Goal: Register for event/course

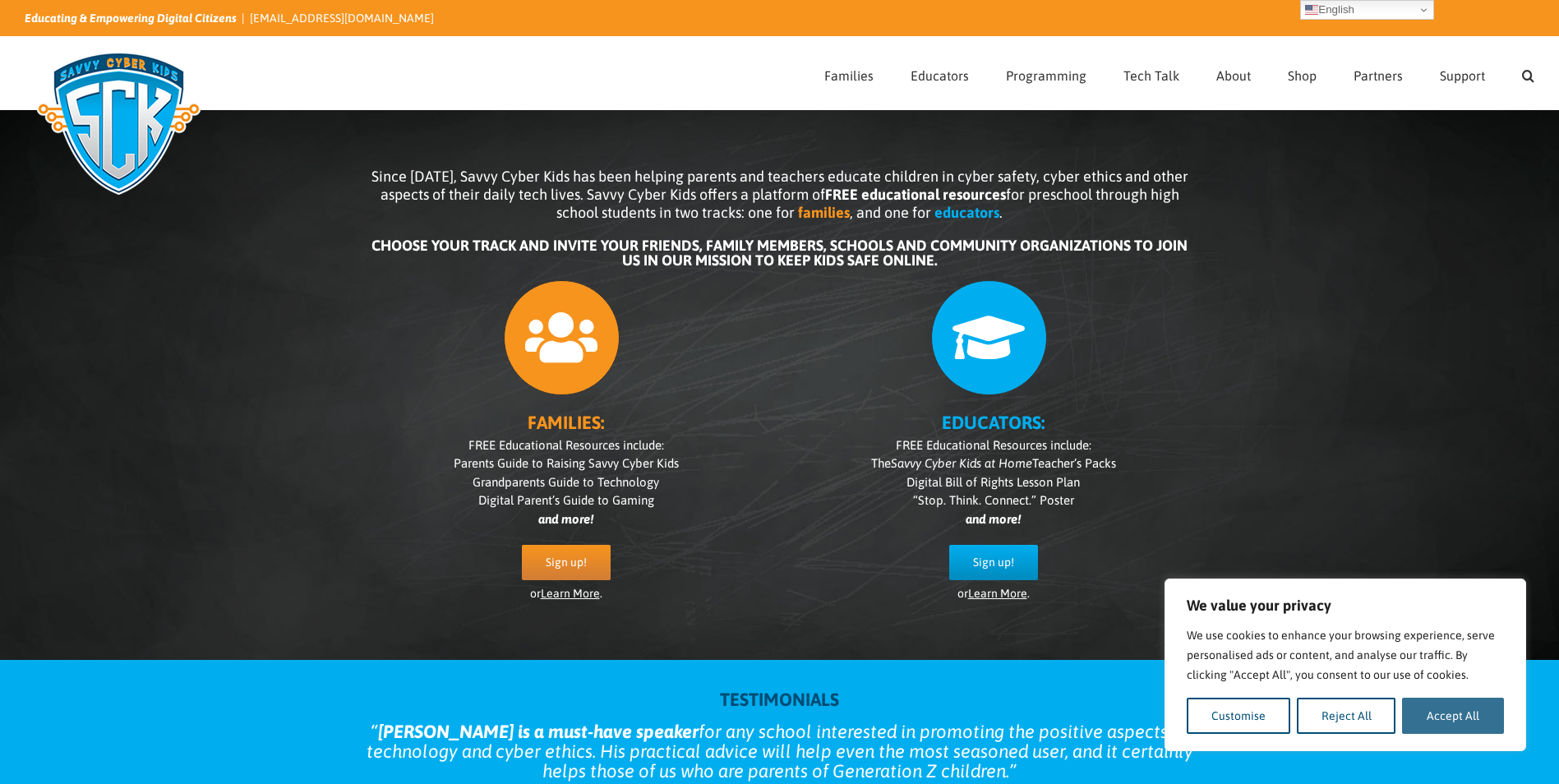
click at [1440, 717] on button "Accept All" at bounding box center [1453, 716] width 102 height 36
checkbox input "true"
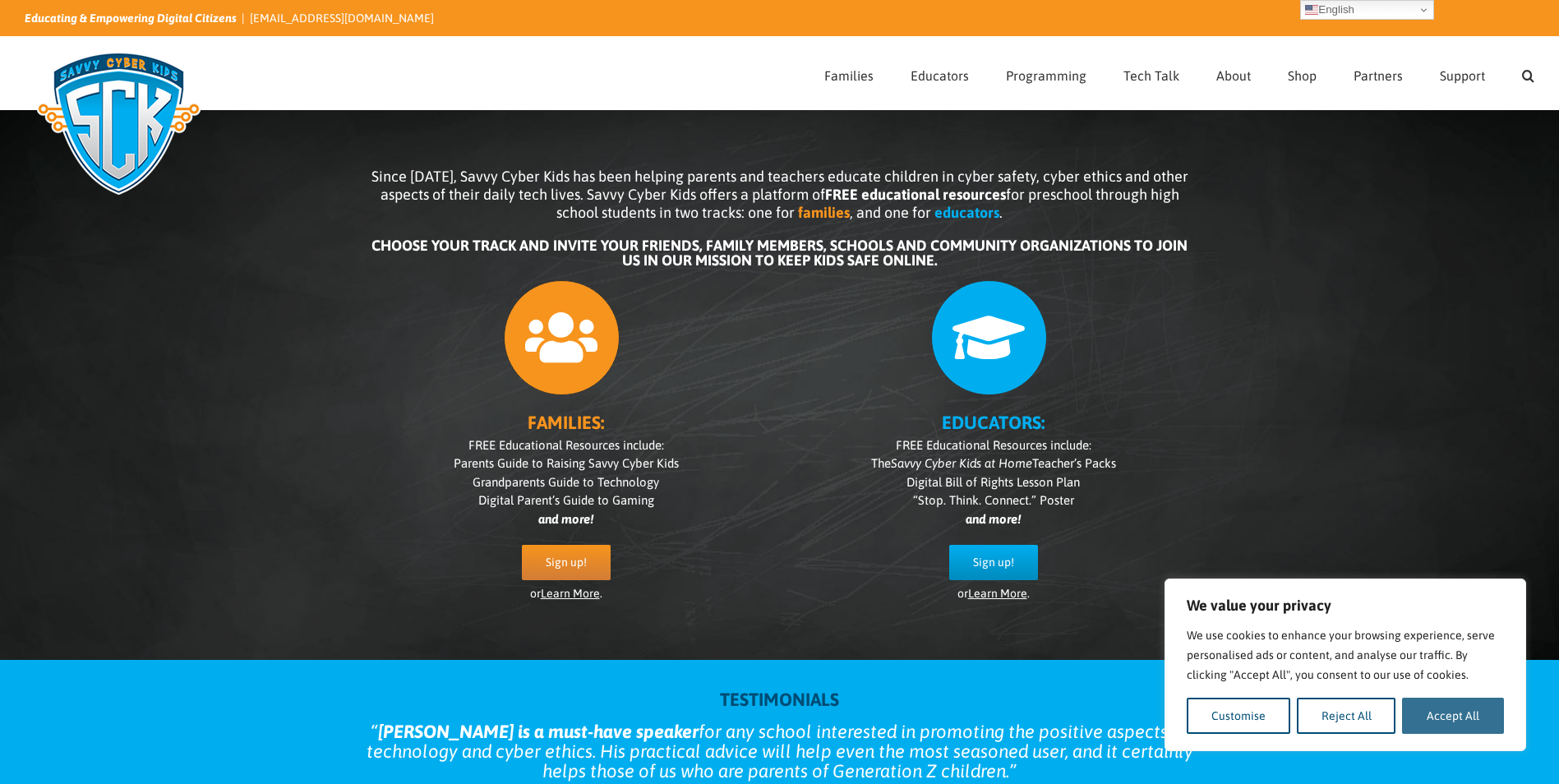
checkbox input "true"
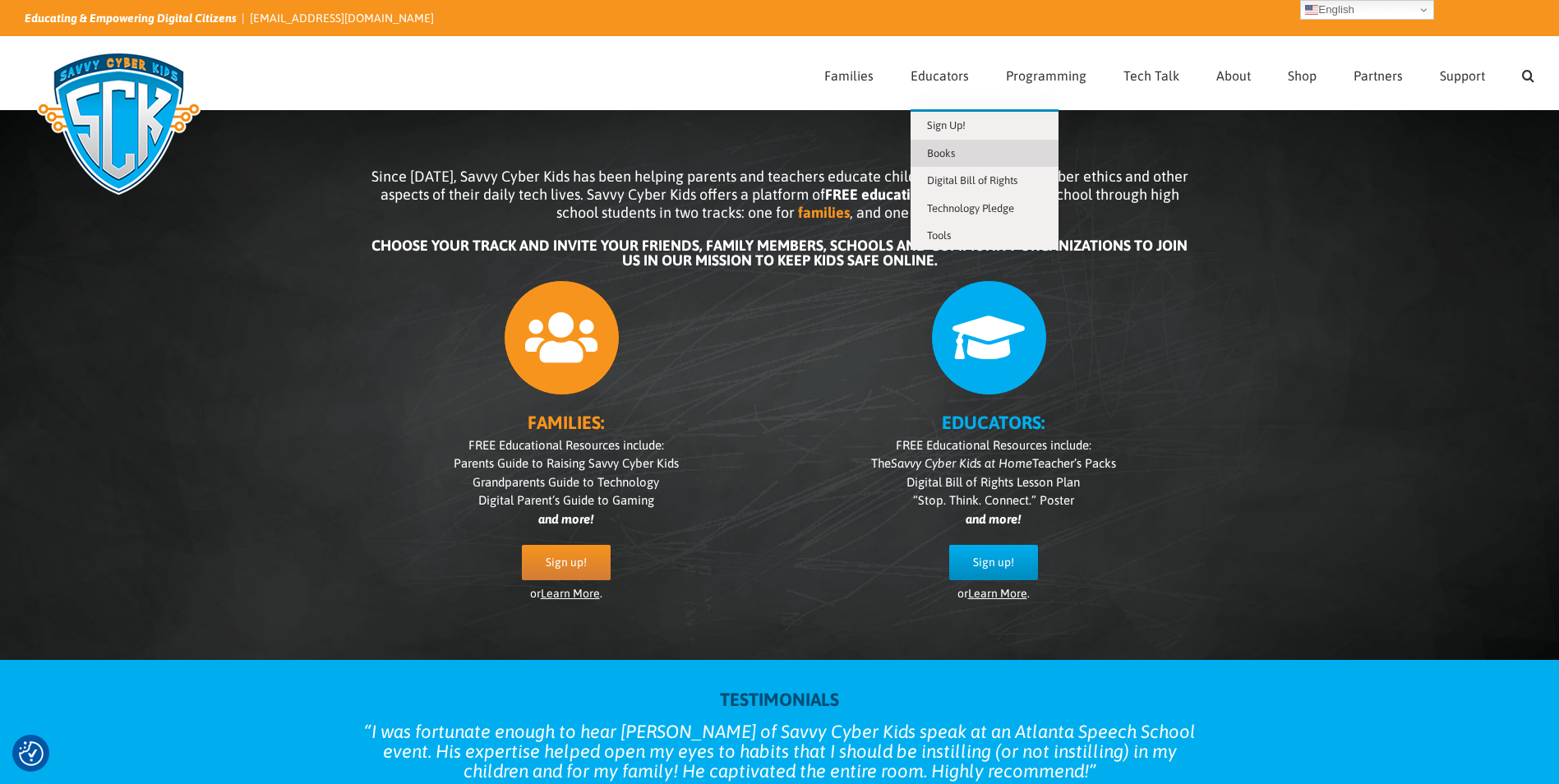
click at [940, 151] on span "Books" at bounding box center [940, 153] width 28 height 12
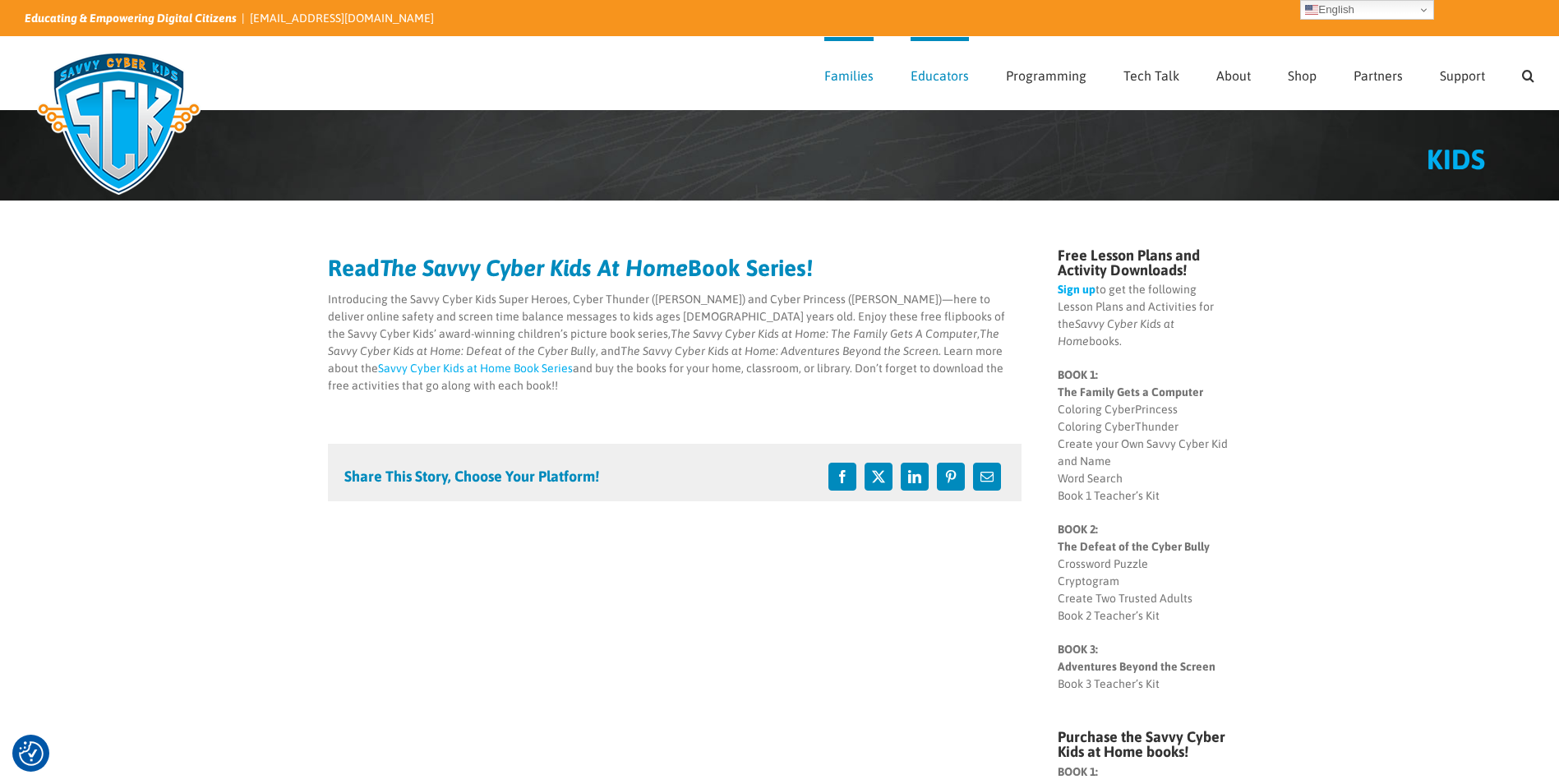
click at [1078, 285] on link "Sign up" at bounding box center [1077, 289] width 38 height 13
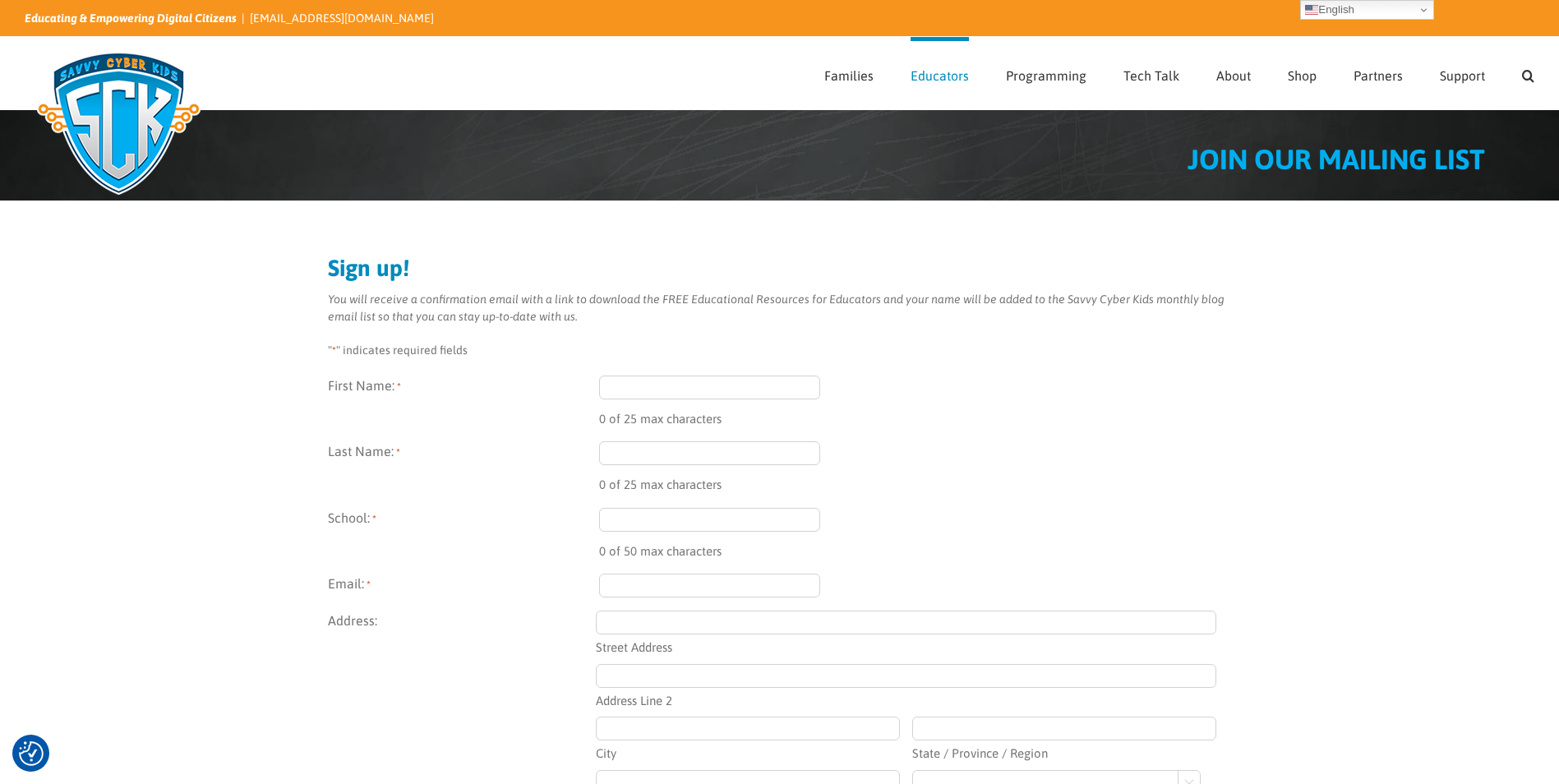
click at [717, 383] on input "First Name: *" at bounding box center [709, 387] width 222 height 24
type input "Tamaqua"
click at [636, 453] on input "Last Name: *" at bounding box center [709, 453] width 222 height 24
type input "Reid"
click at [635, 518] on input "School: *" at bounding box center [709, 520] width 222 height 24
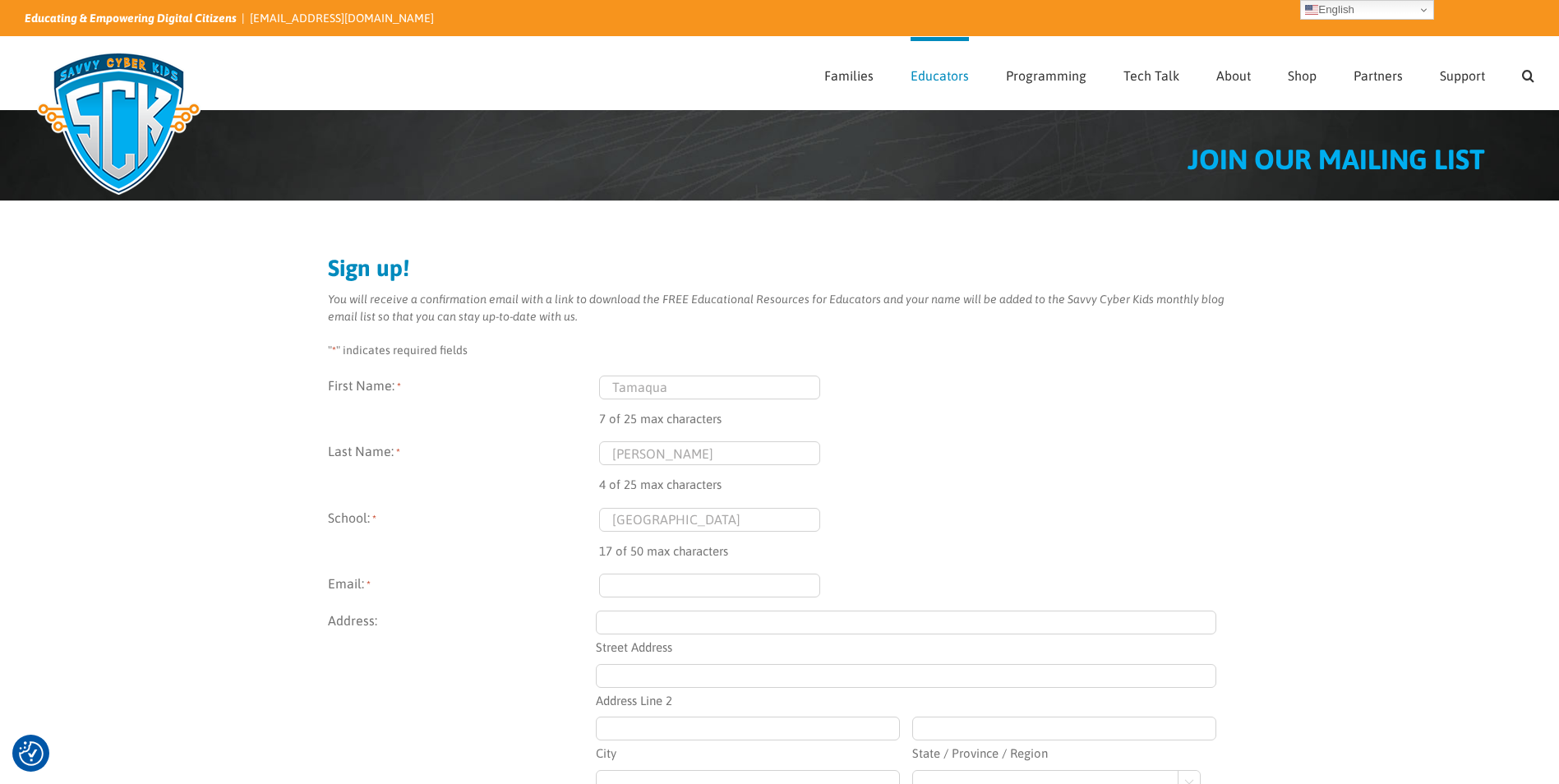
type input "Naples Elementary"
click at [625, 582] on input "Email: *" at bounding box center [709, 586] width 222 height 24
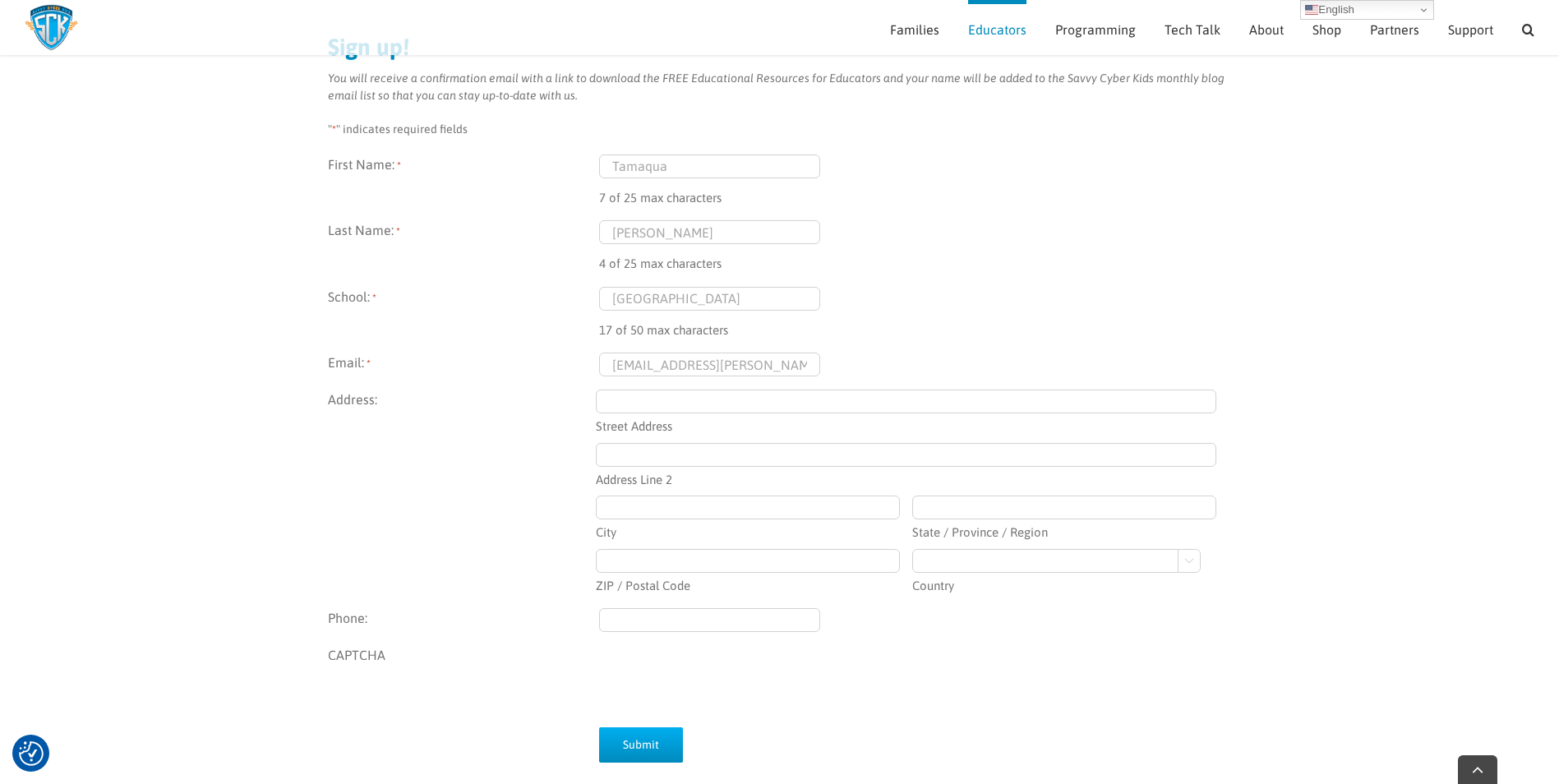
scroll to position [235, 0]
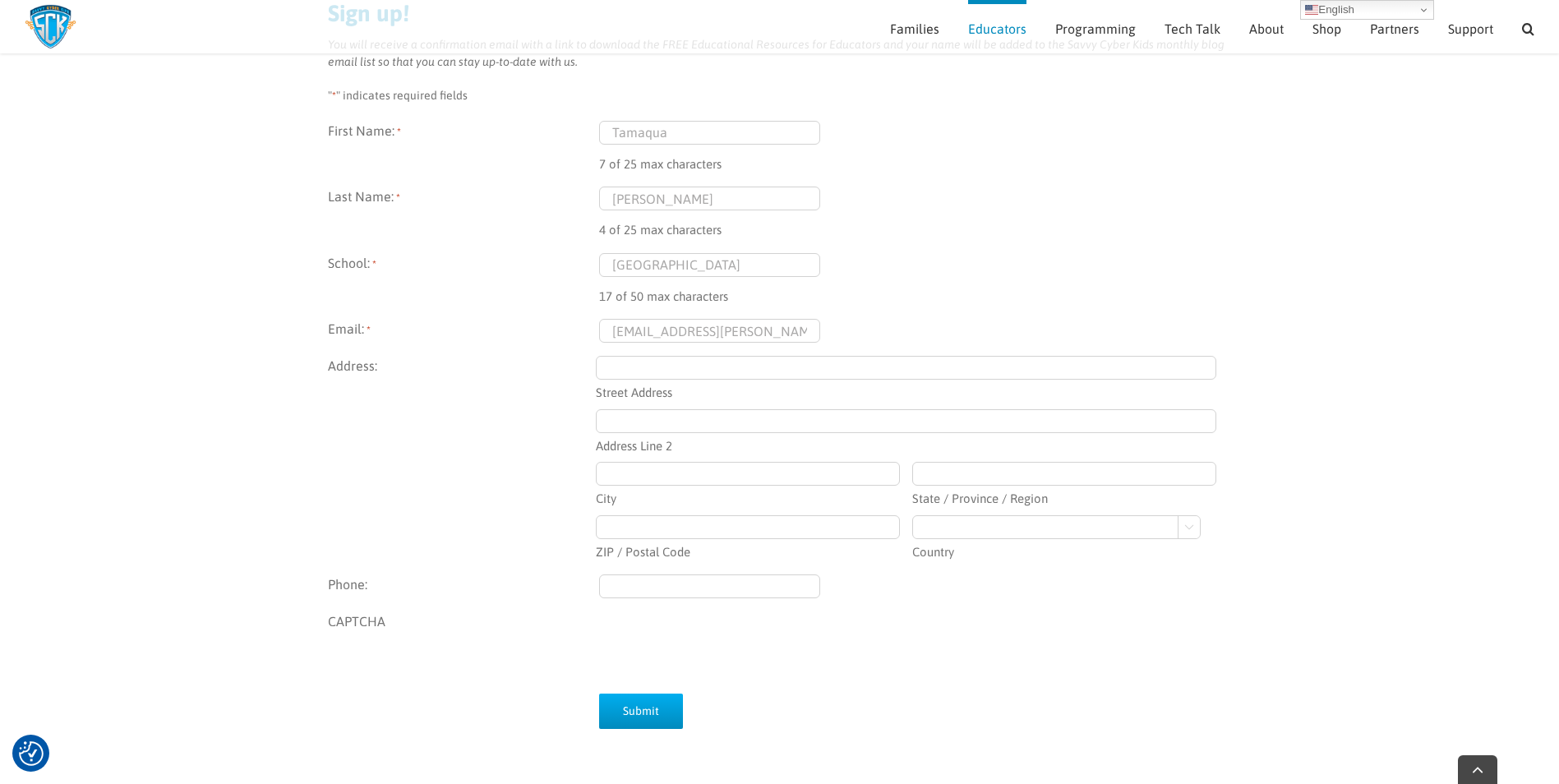
type input "tamaqua.reid@dodea.edu"
click at [645, 716] on input "Submit" at bounding box center [640, 711] width 84 height 35
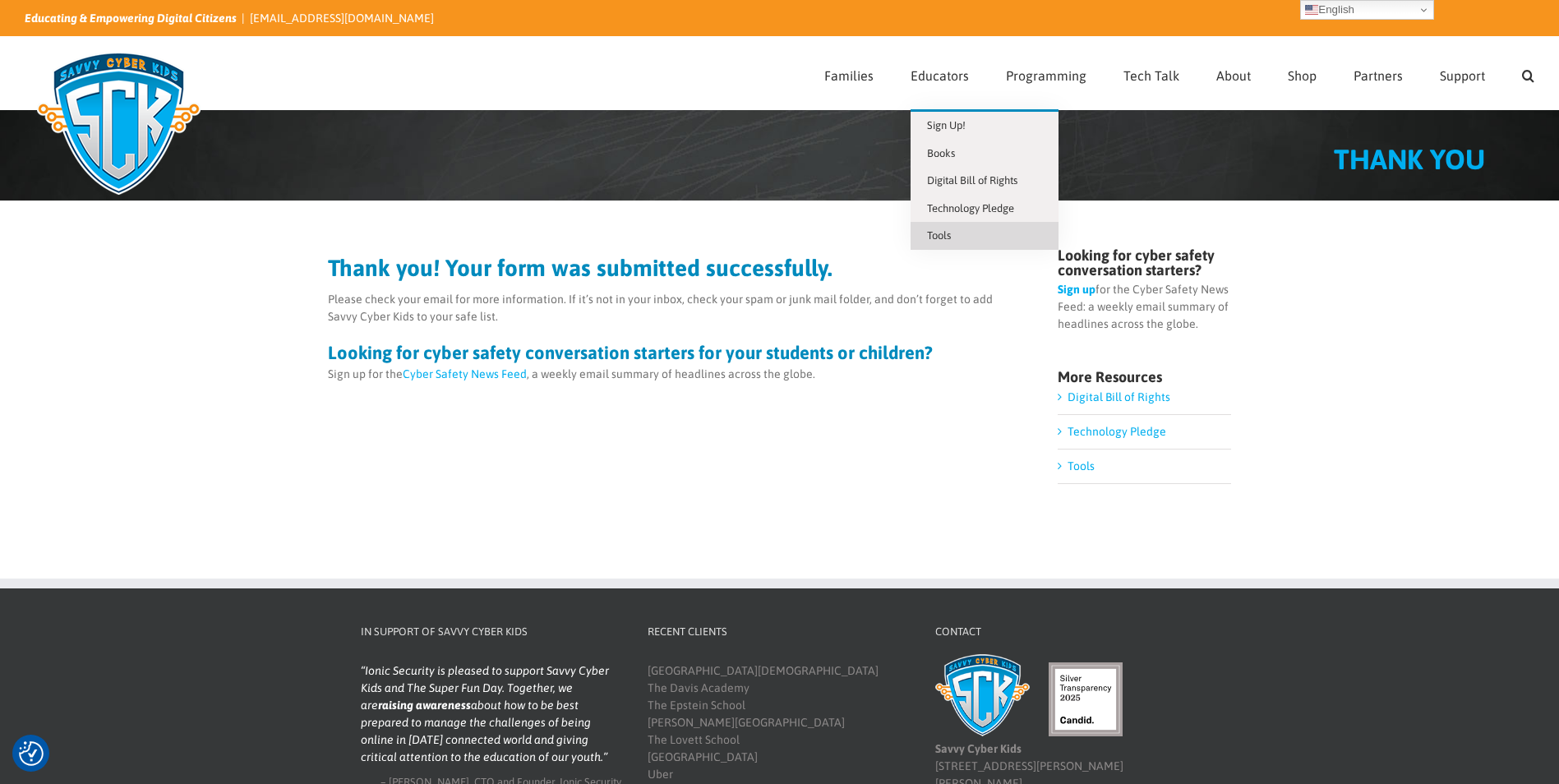
click at [940, 235] on span "Tools" at bounding box center [939, 235] width 24 height 12
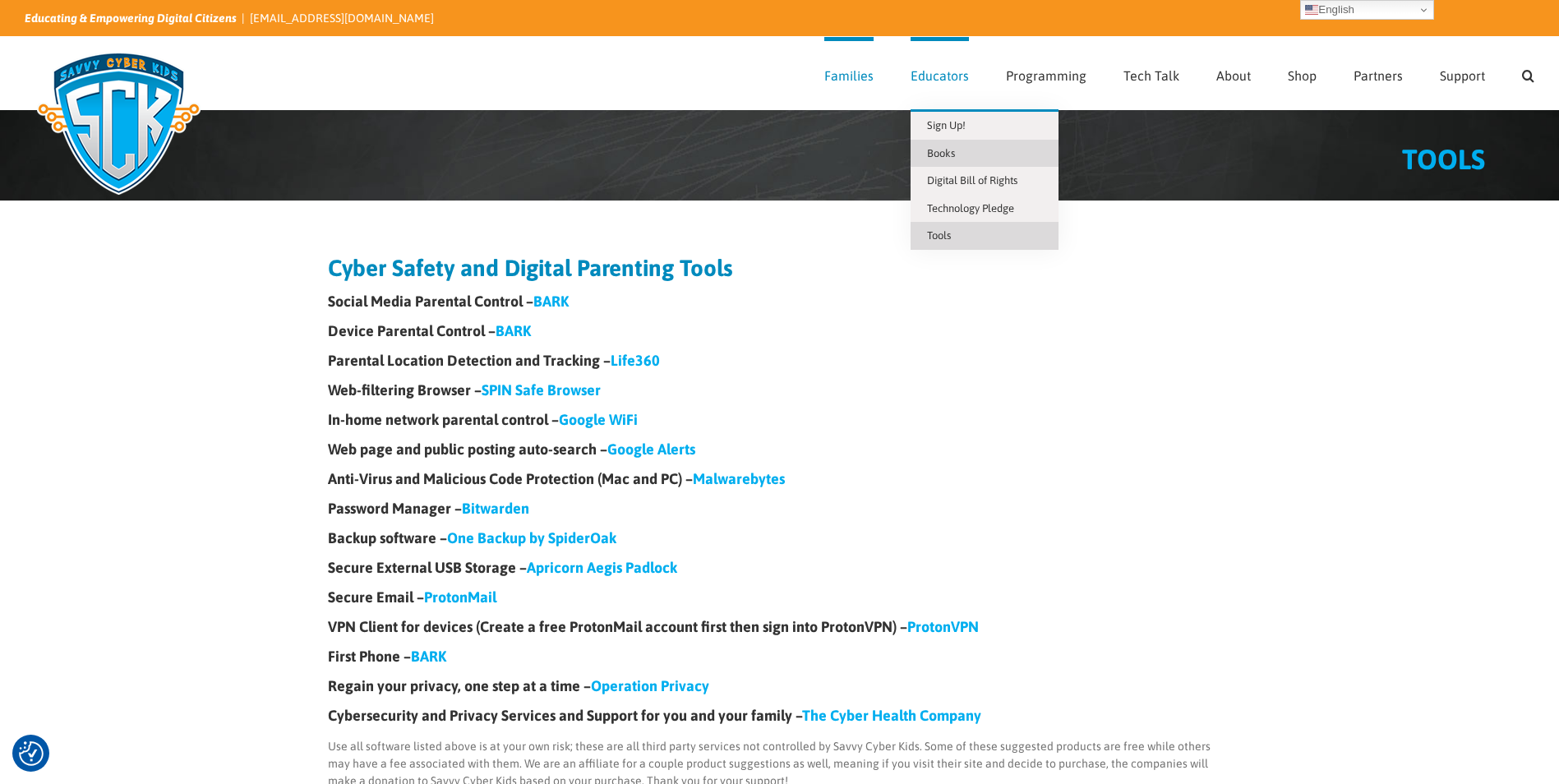
click at [928, 153] on link "Books" at bounding box center [984, 154] width 148 height 28
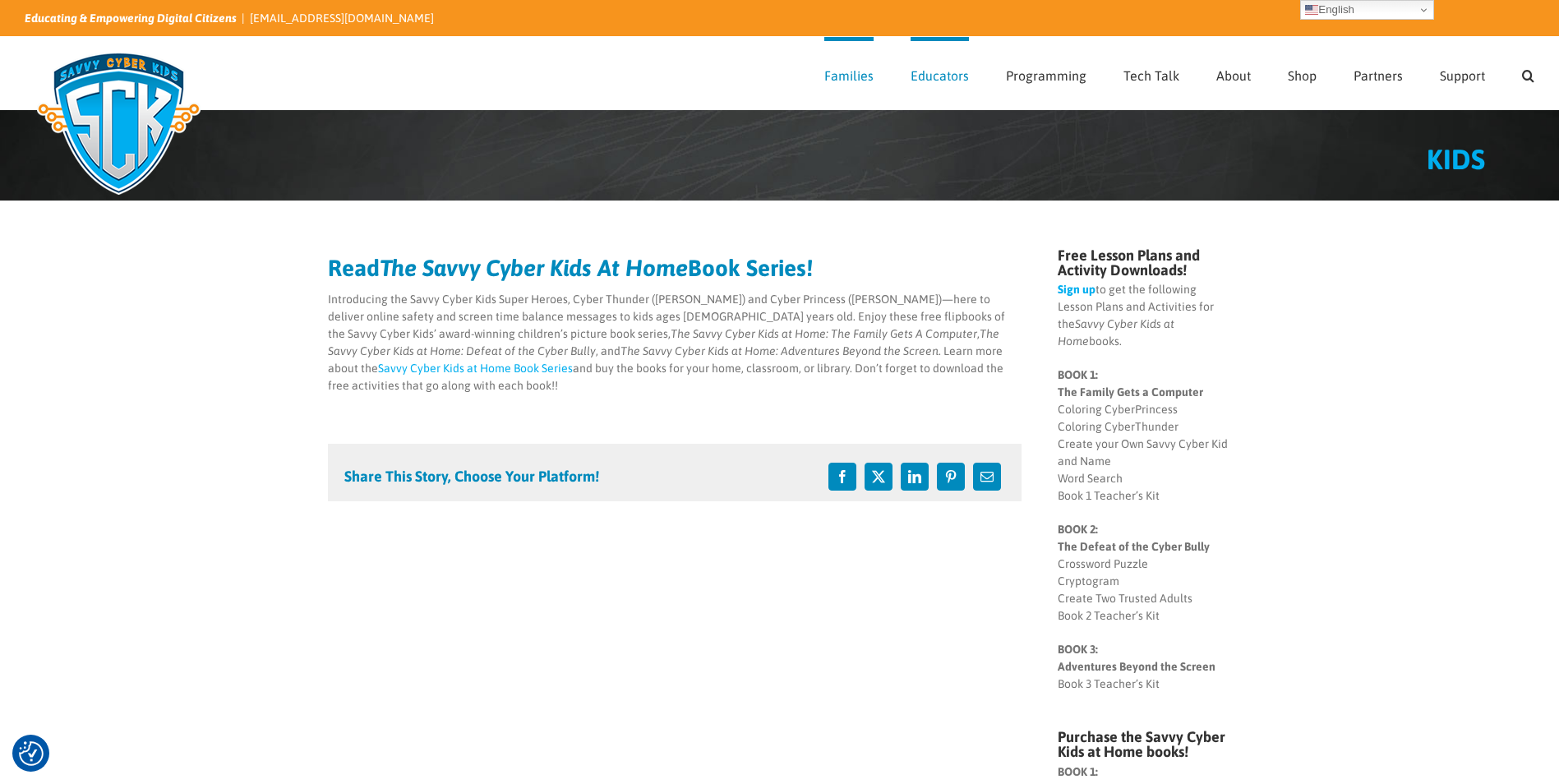
click at [1065, 290] on link "Sign up" at bounding box center [1077, 289] width 38 height 13
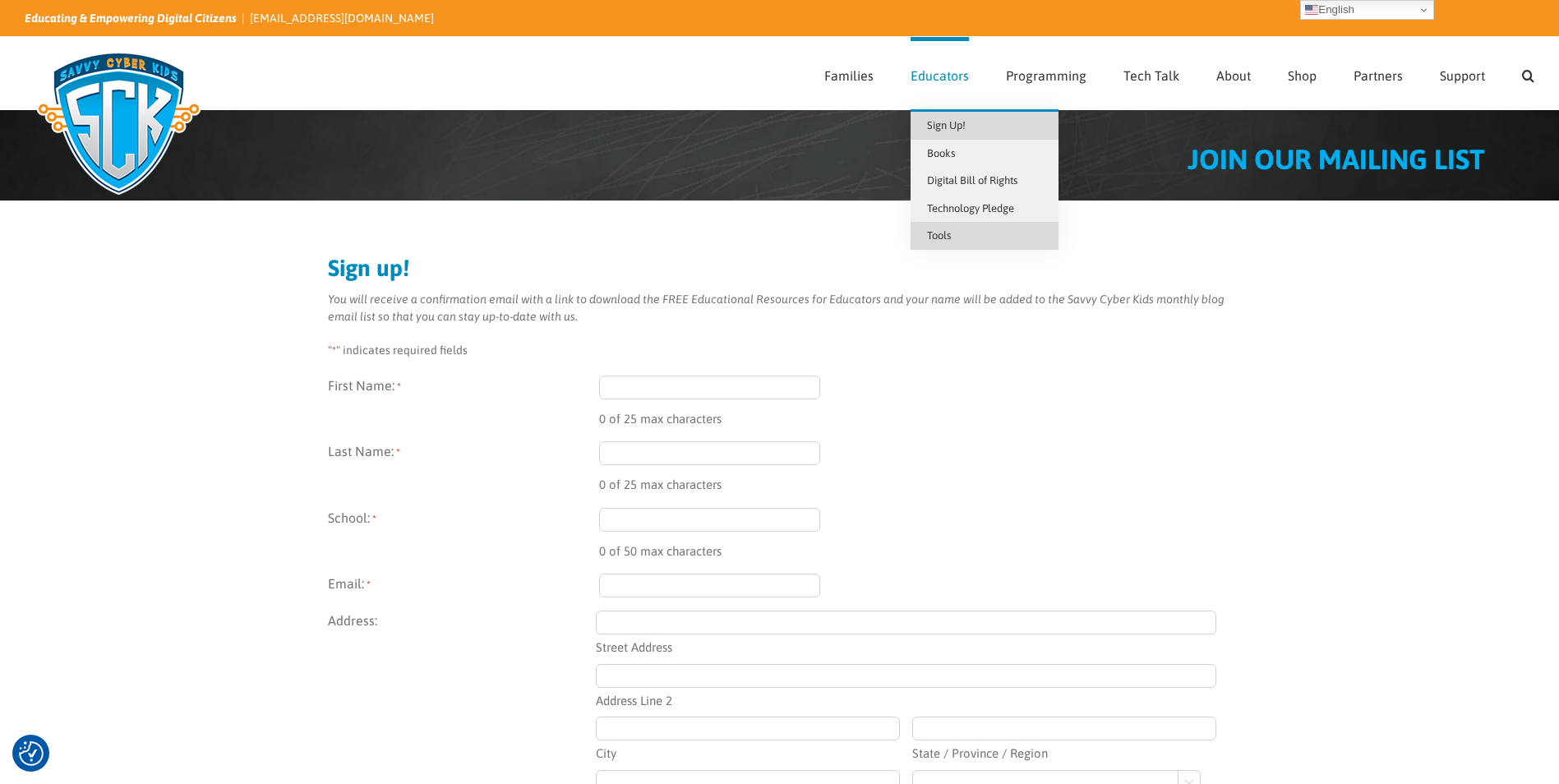
click at [947, 241] on span "Tools" at bounding box center [939, 235] width 24 height 12
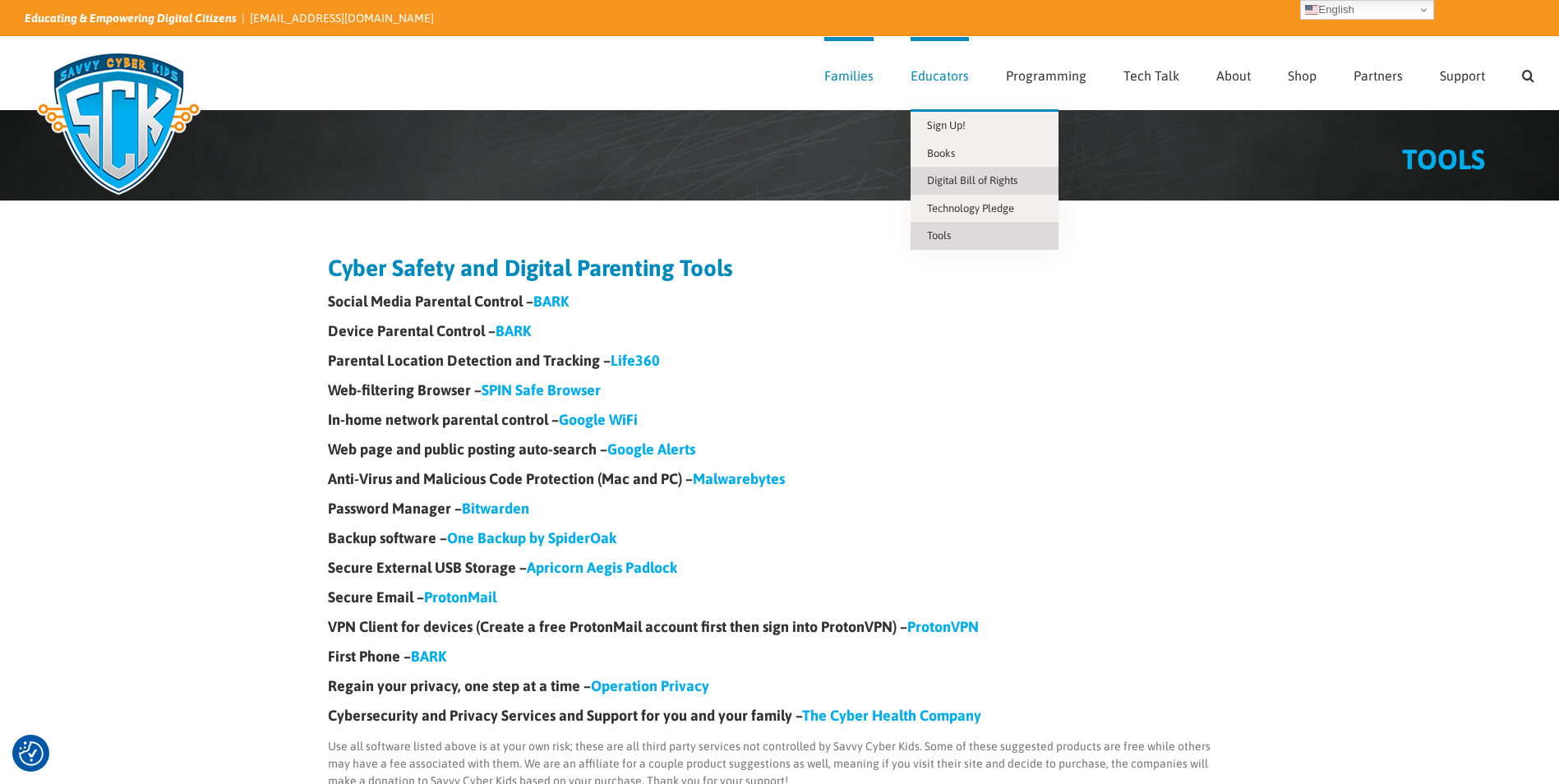
click at [958, 181] on span "Digital Bill of Rights" at bounding box center [971, 180] width 91 height 12
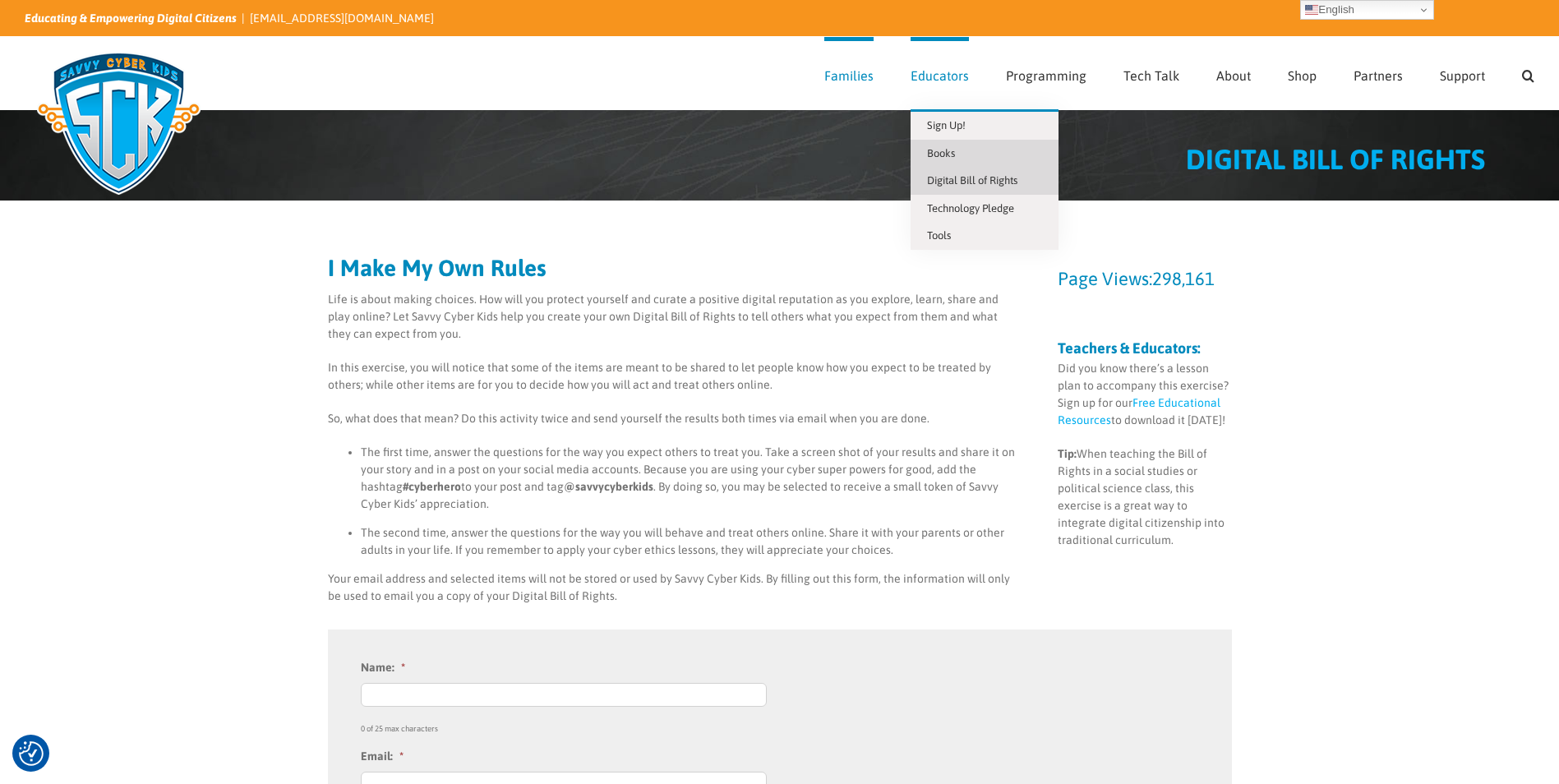
click at [943, 154] on span "Books" at bounding box center [940, 153] width 28 height 12
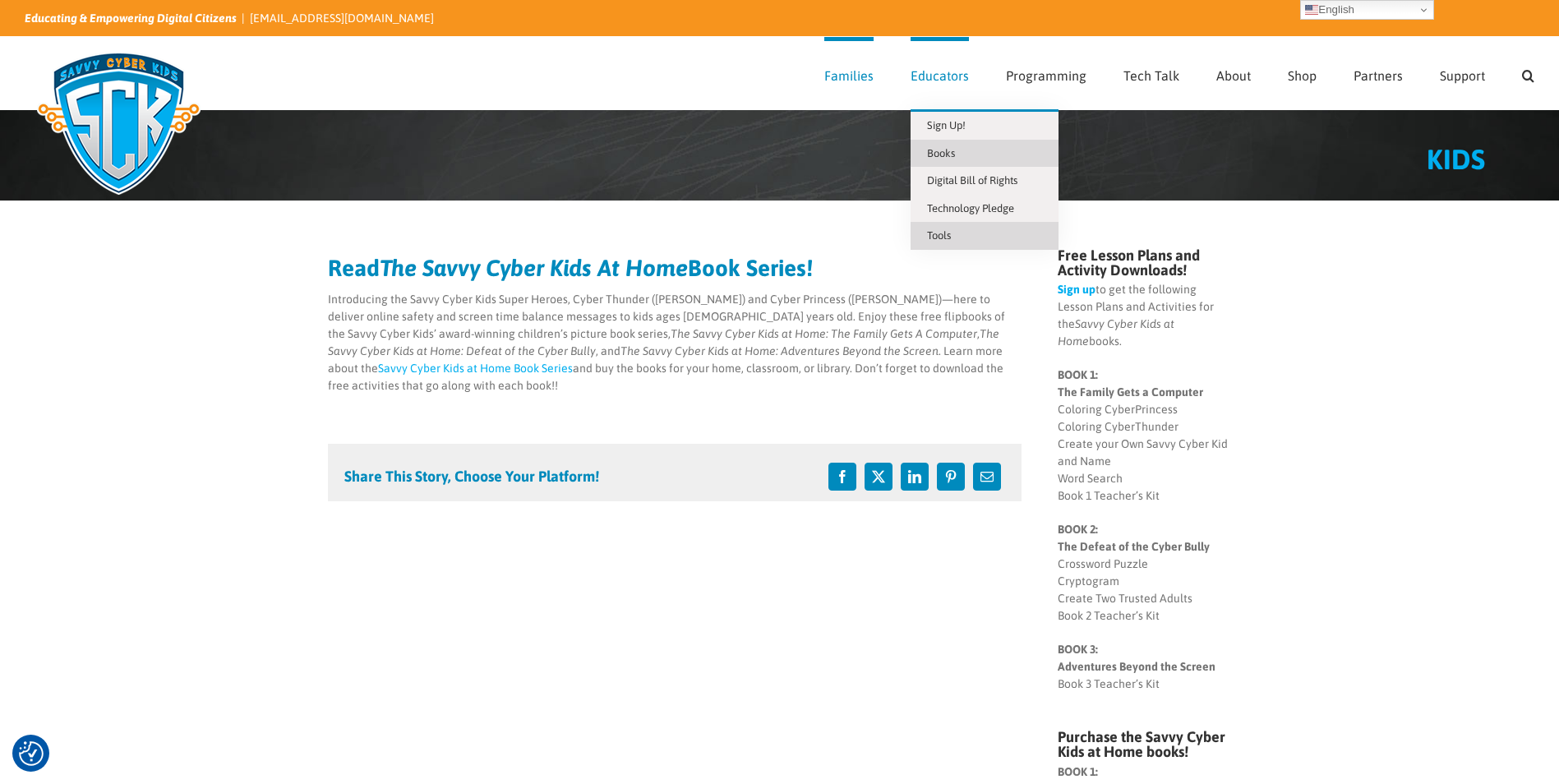
click at [943, 236] on span "Tools" at bounding box center [939, 235] width 24 height 12
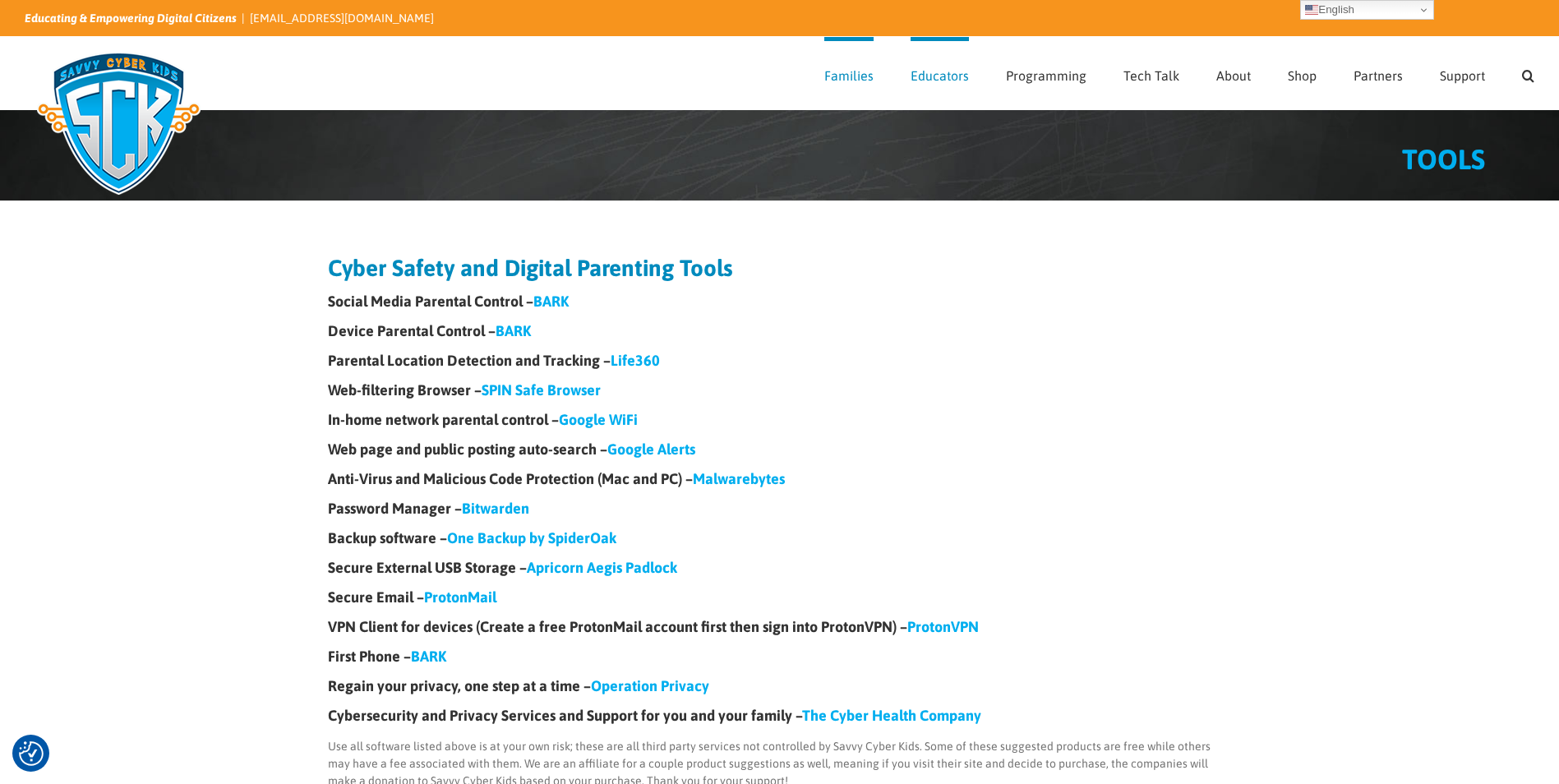
click at [521, 329] on link "BARK" at bounding box center [512, 330] width 35 height 17
click at [552, 297] on link "BARK" at bounding box center [550, 301] width 35 height 17
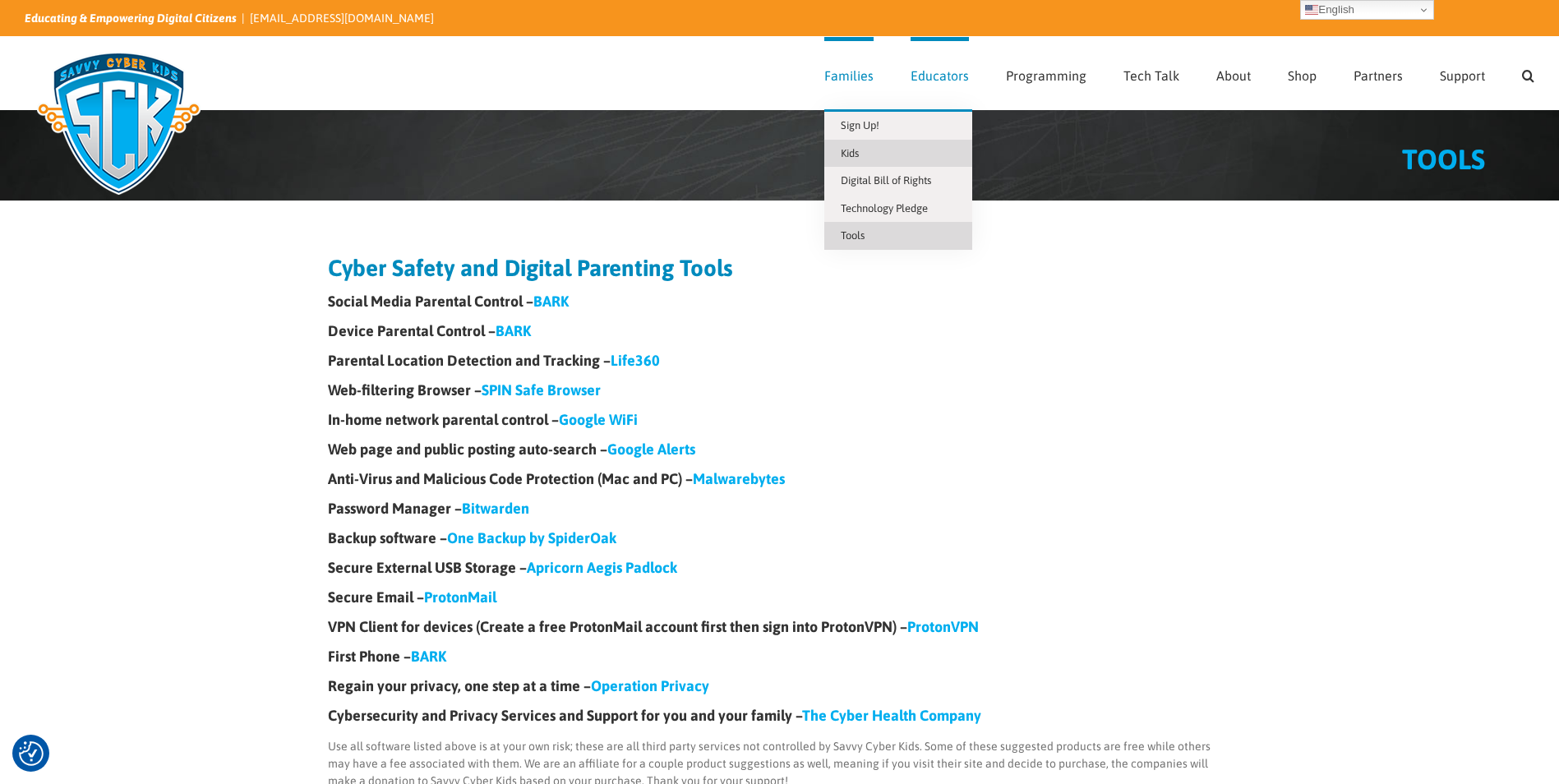
click at [866, 151] on link "Kids" at bounding box center [897, 154] width 148 height 28
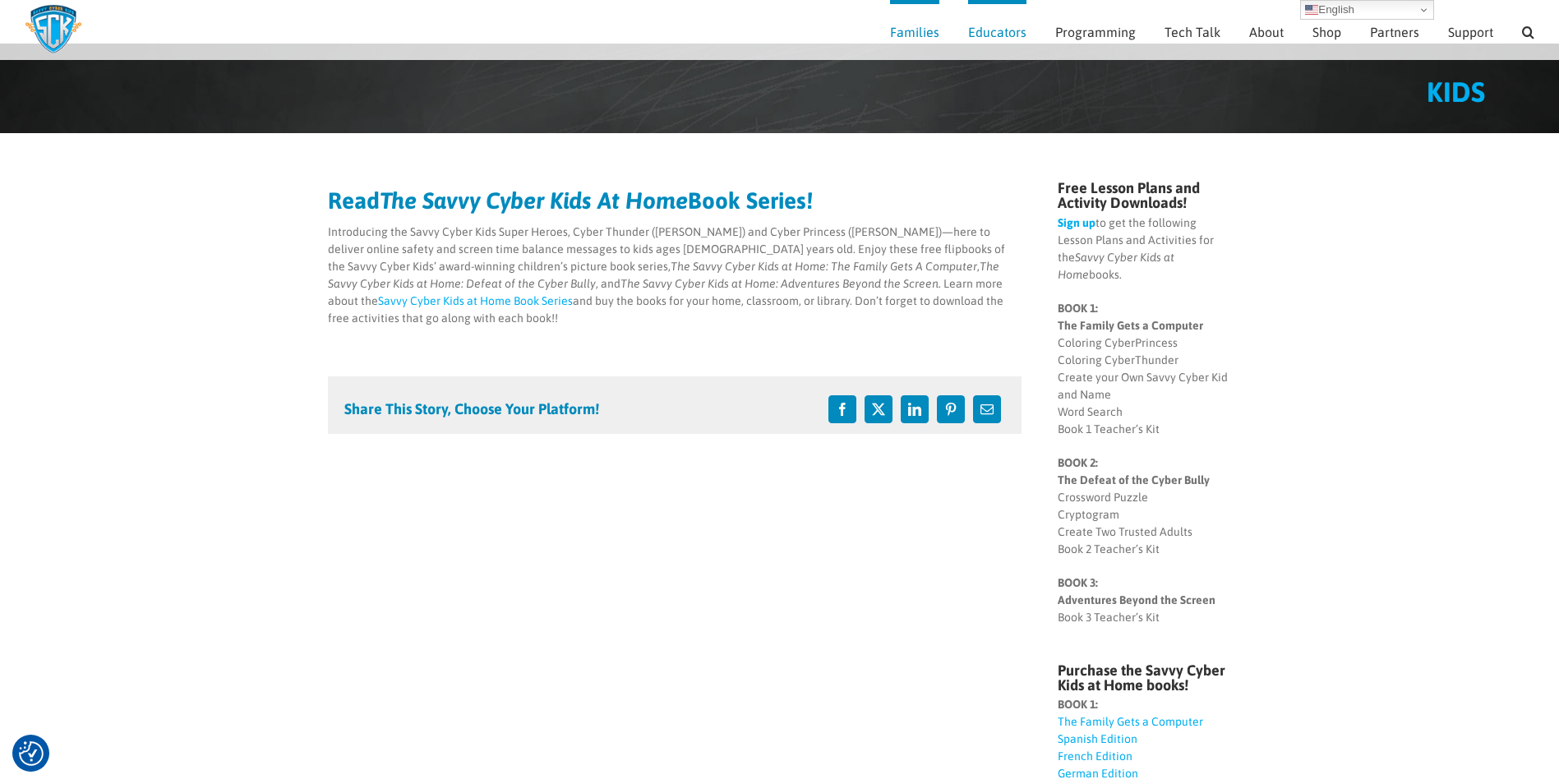
scroll to position [82, 0]
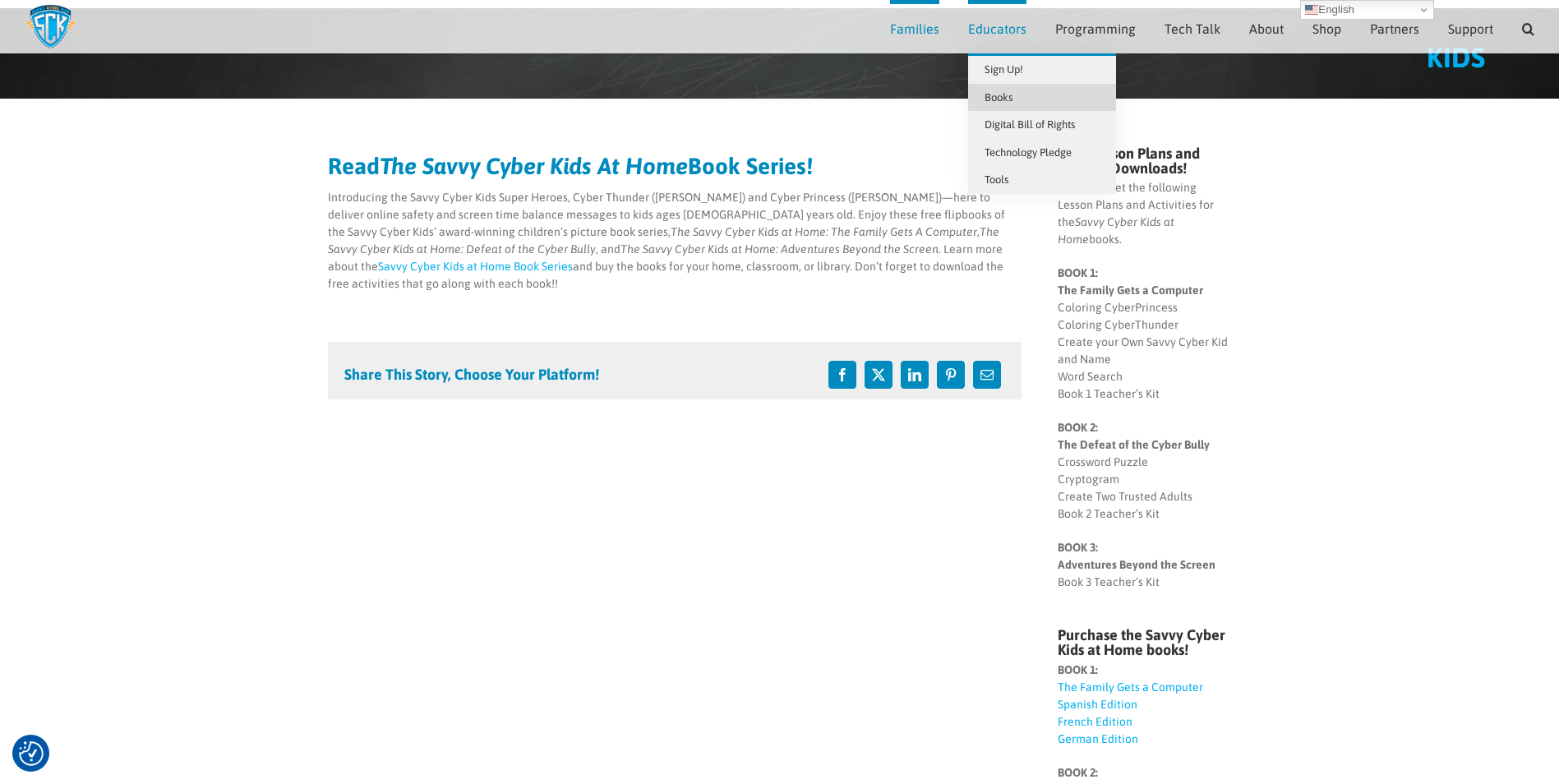
click at [1026, 95] on link "Books" at bounding box center [1041, 97] width 148 height 28
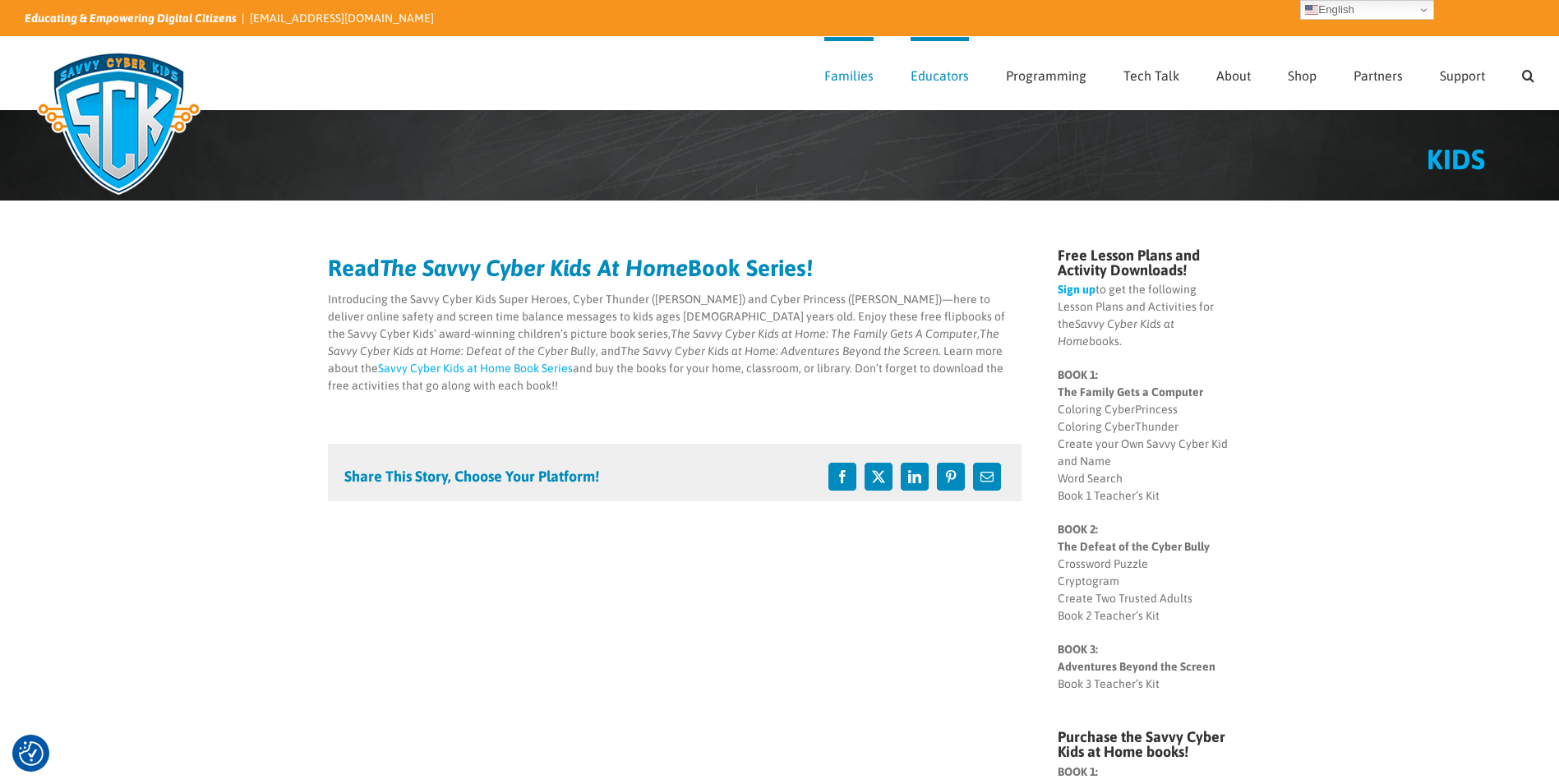
click at [573, 361] on link "Savvy Cyber Kids at Home Book Series" at bounding box center [475, 367] width 195 height 13
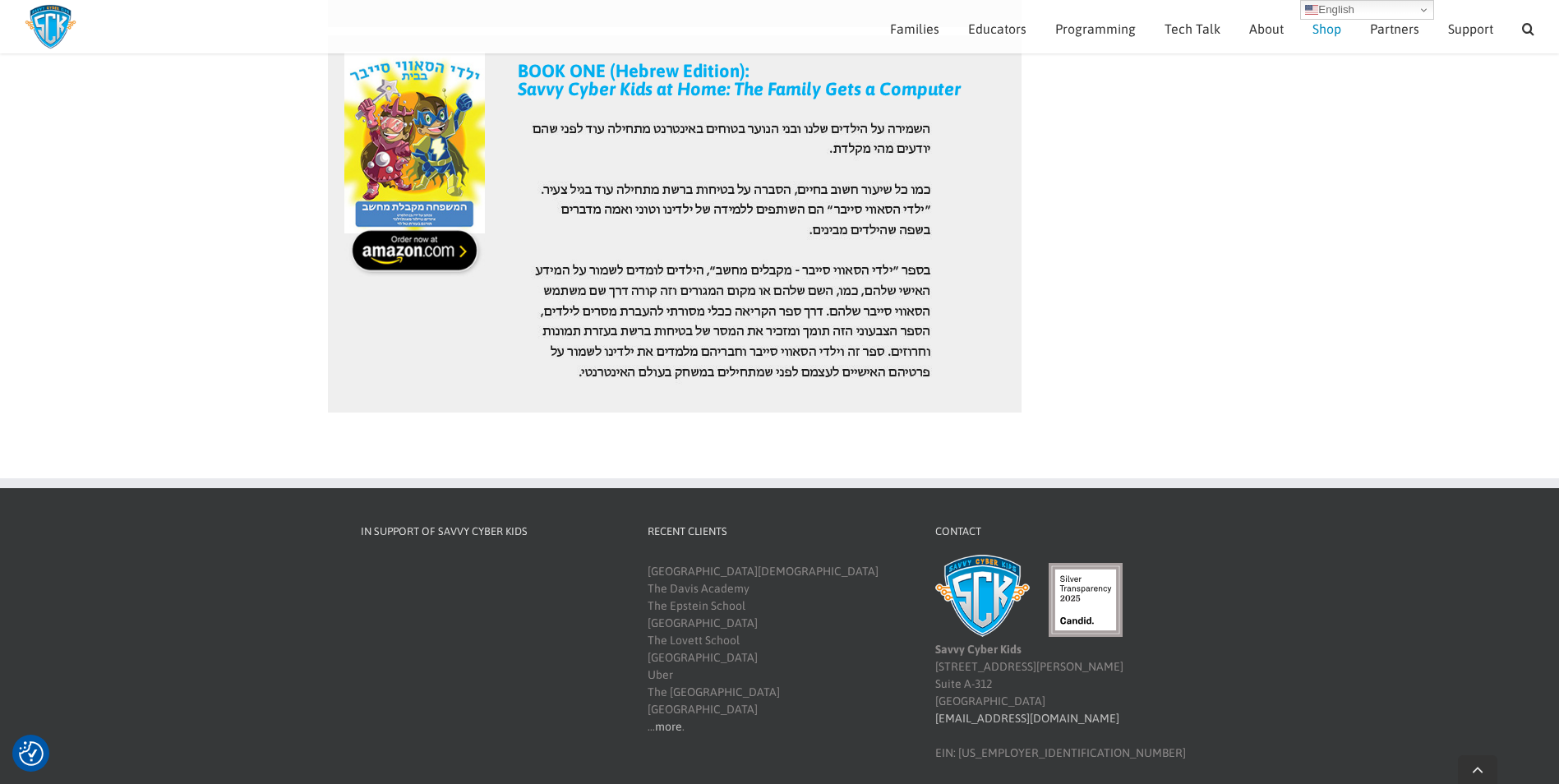
scroll to position [2561, 0]
